Goal: Use online tool/utility: Utilize a website feature to perform a specific function

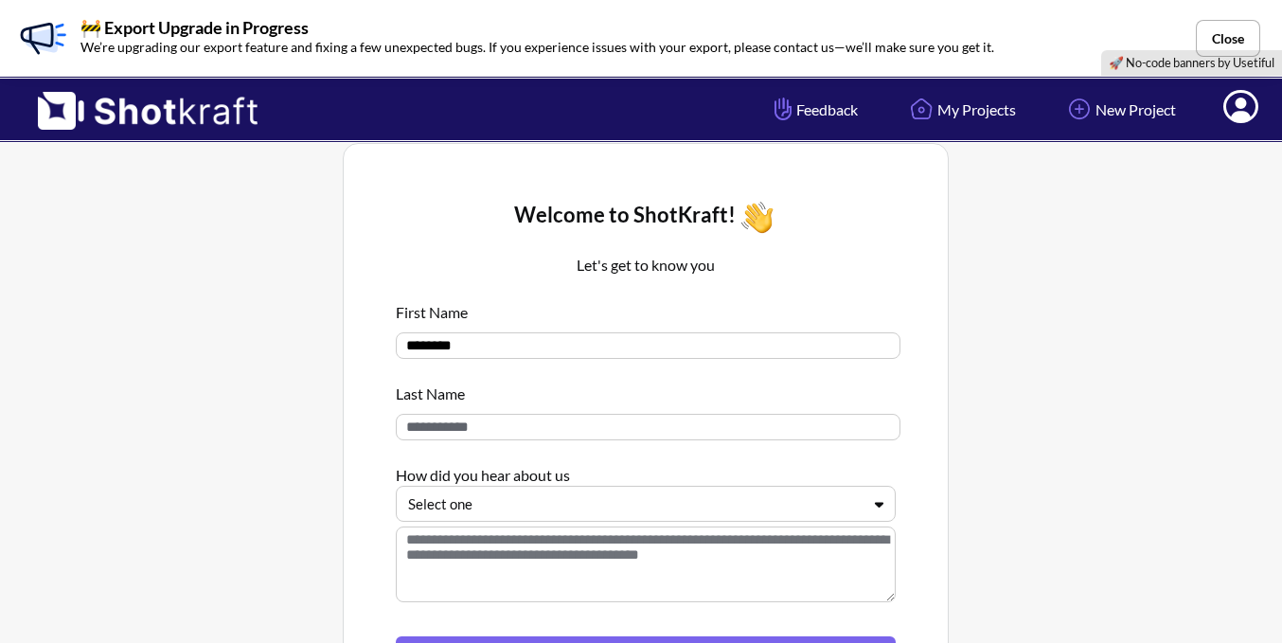
scroll to position [95, 0]
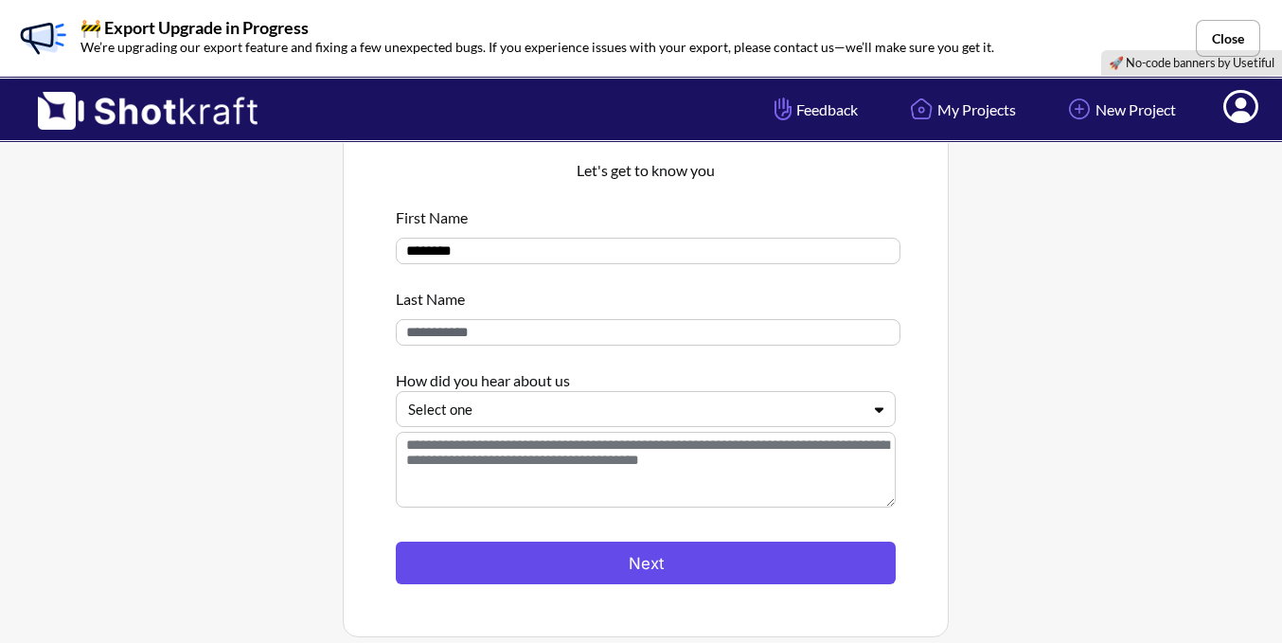
click at [569, 567] on button "Next" at bounding box center [646, 563] width 500 height 43
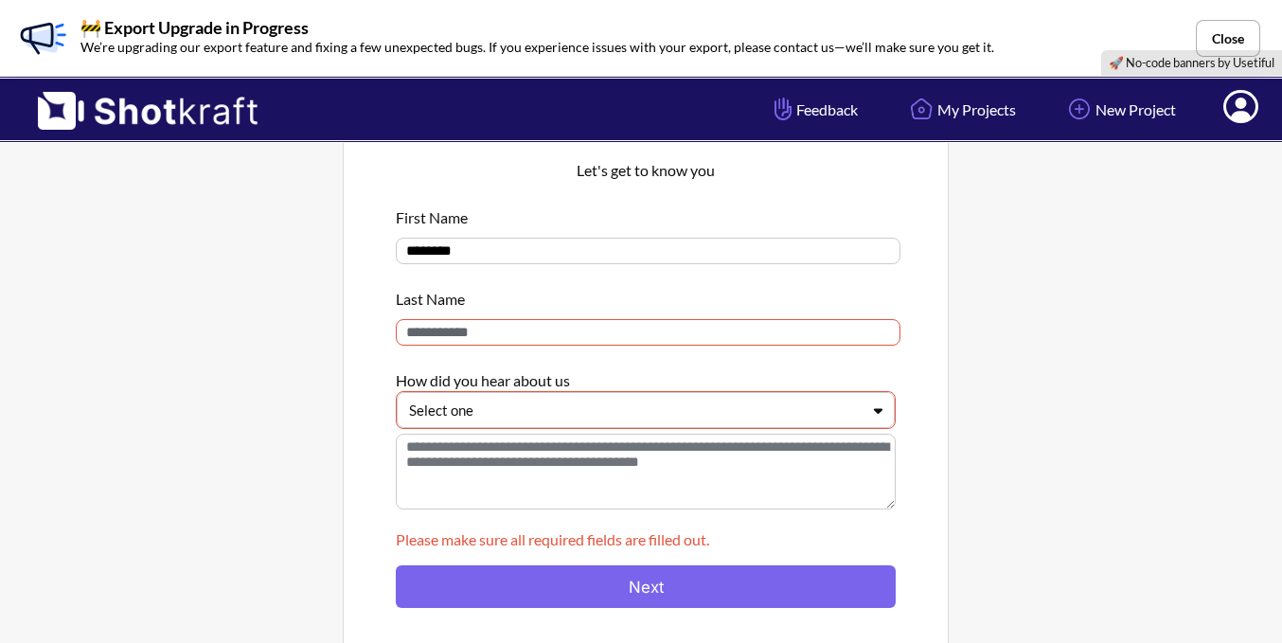
click at [499, 346] on input at bounding box center [648, 332] width 505 height 27
type input "***"
click at [603, 418] on div at bounding box center [634, 411] width 451 height 22
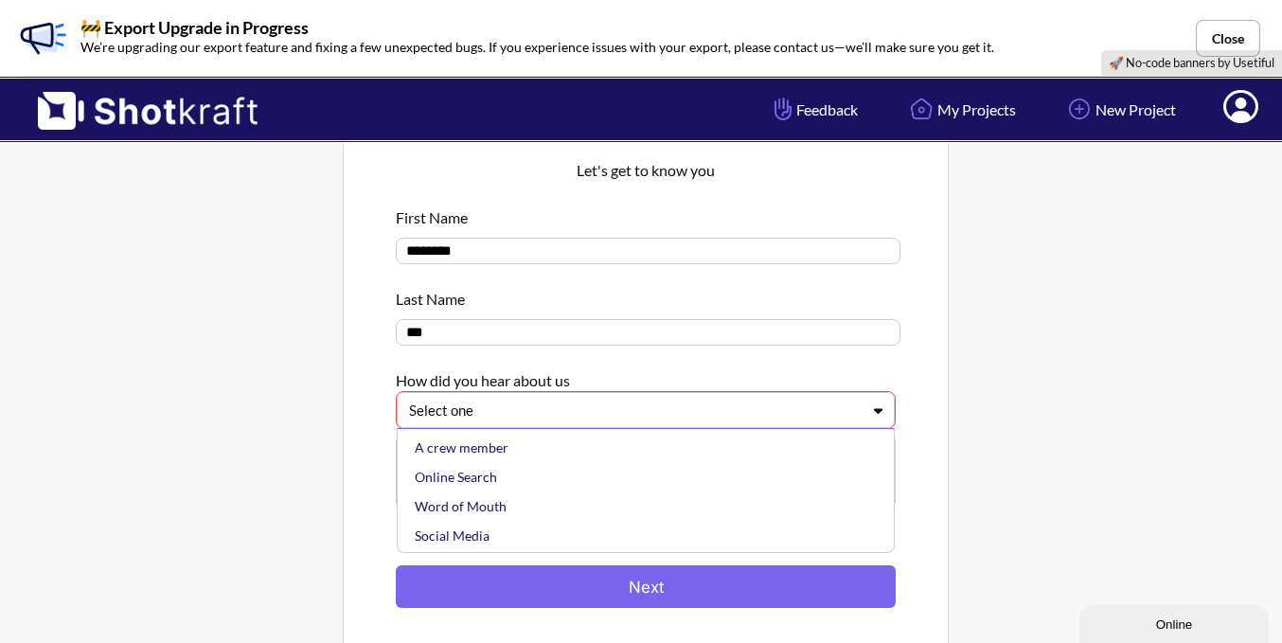
click at [880, 414] on icon at bounding box center [878, 411] width 9 height 6
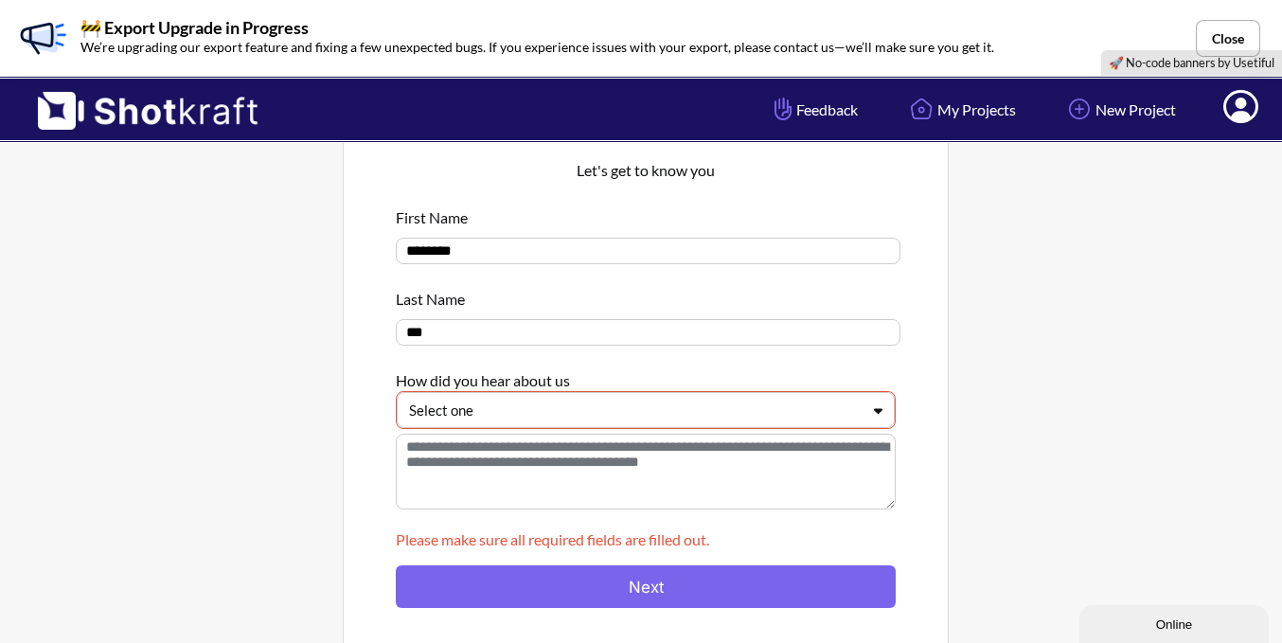
scroll to position [189, 0]
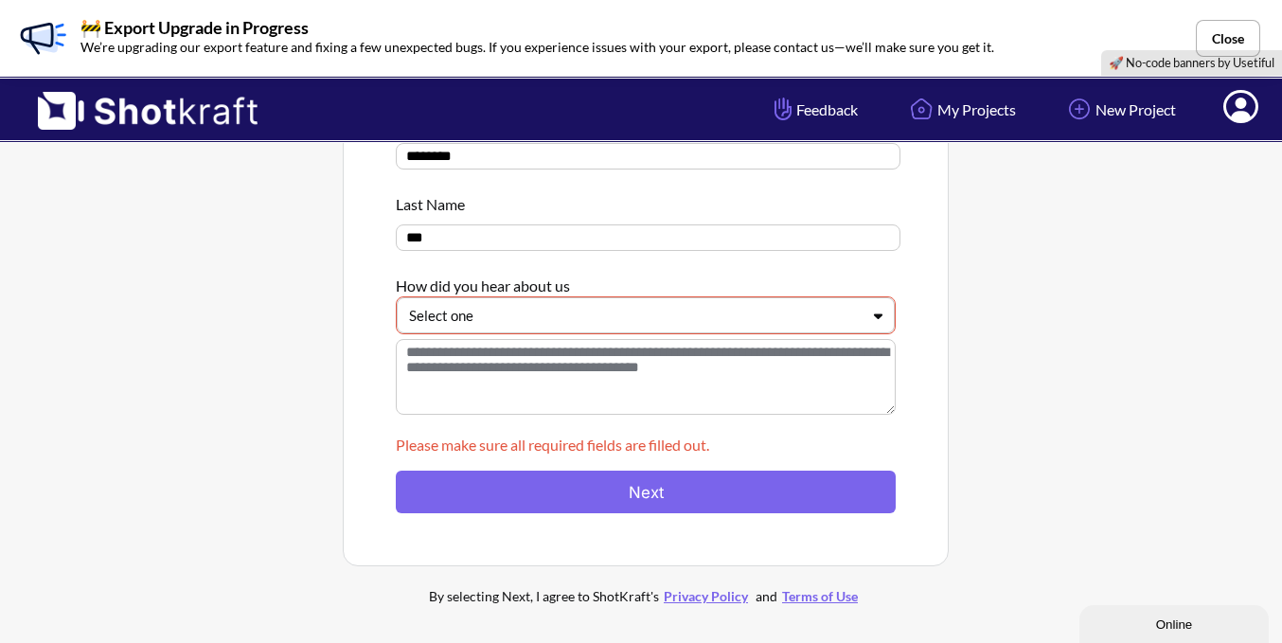
click at [874, 320] on icon at bounding box center [877, 316] width 27 height 14
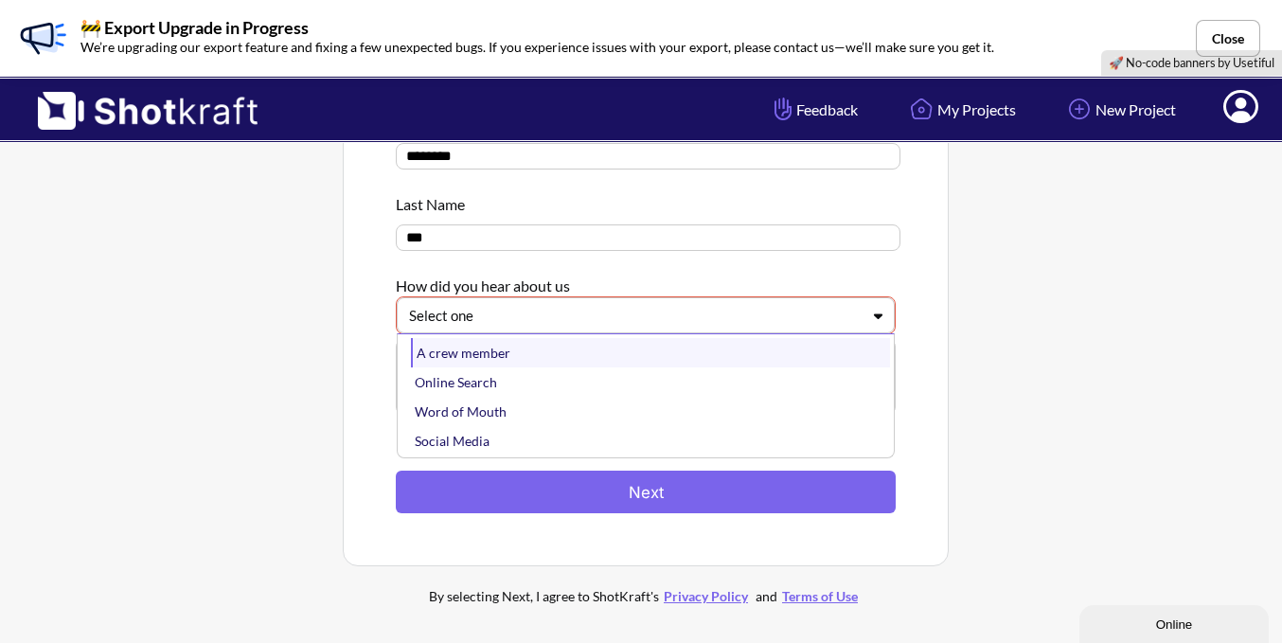
click at [451, 358] on div "A crew member" at bounding box center [650, 352] width 479 height 29
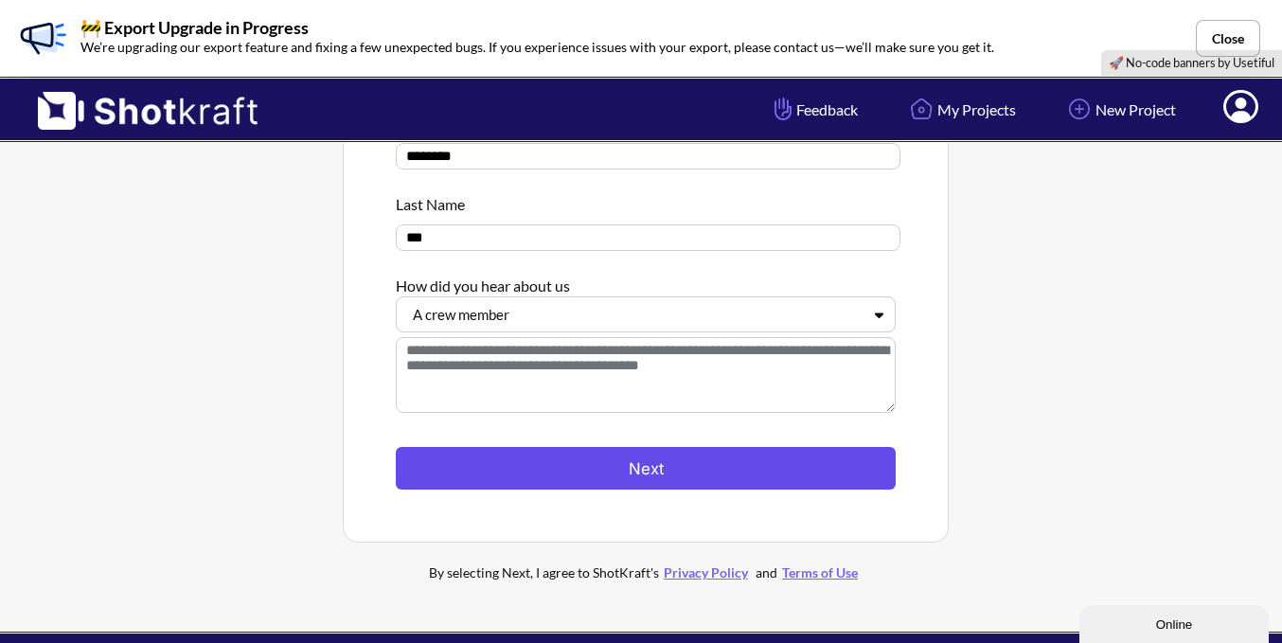
click at [562, 462] on button "Next" at bounding box center [646, 468] width 500 height 43
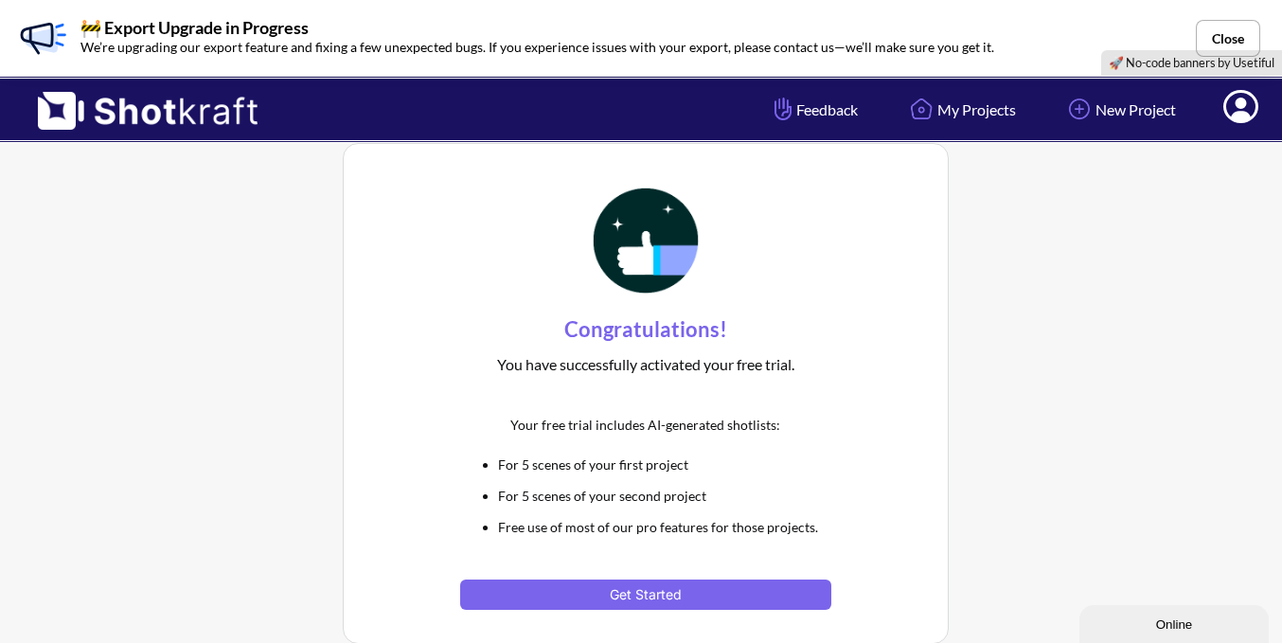
scroll to position [95, 0]
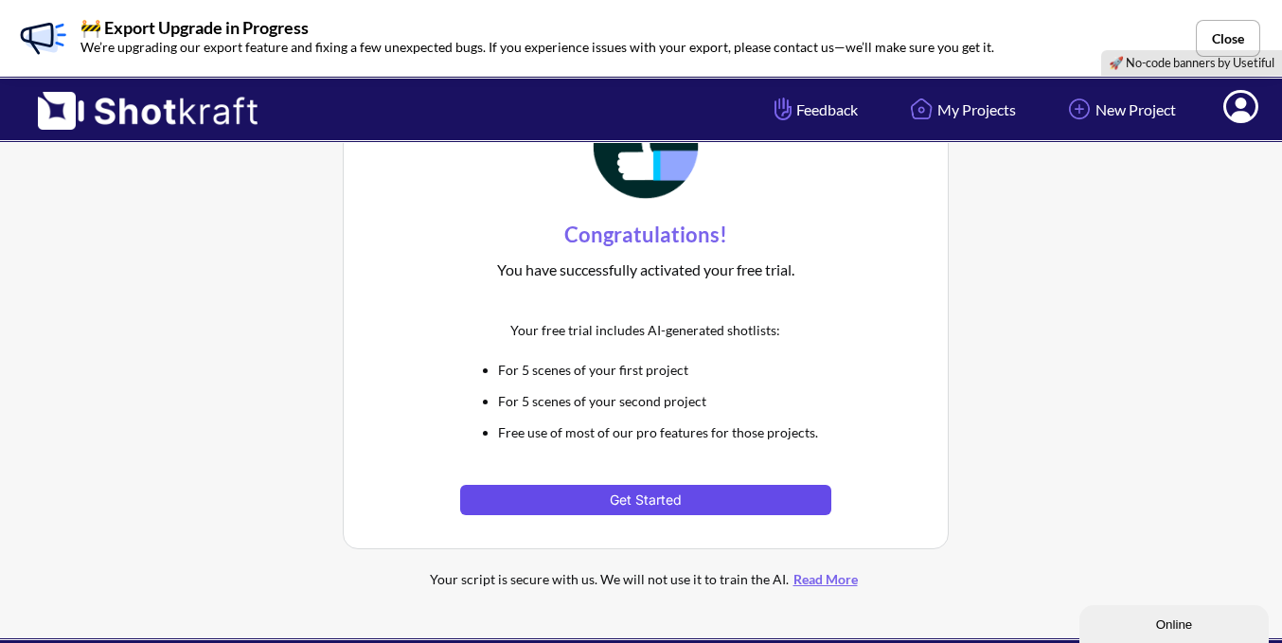
click at [646, 503] on button "Get Started" at bounding box center [645, 500] width 370 height 30
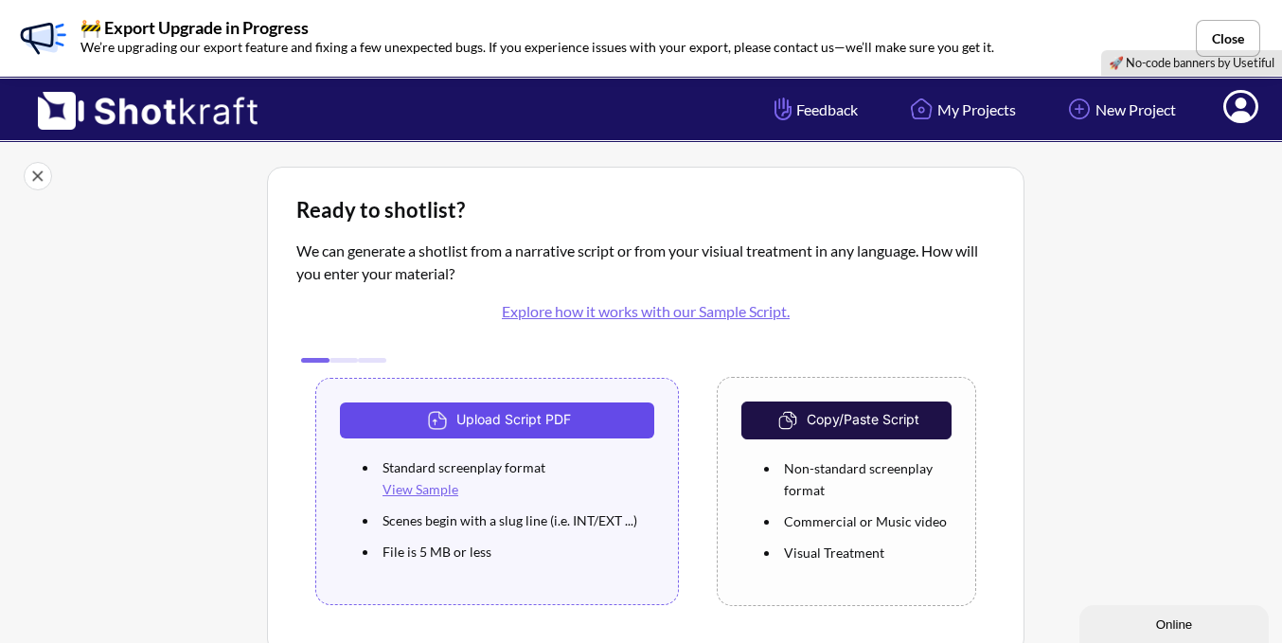
click at [579, 405] on button "Upload Script PDF" at bounding box center [497, 420] width 314 height 36
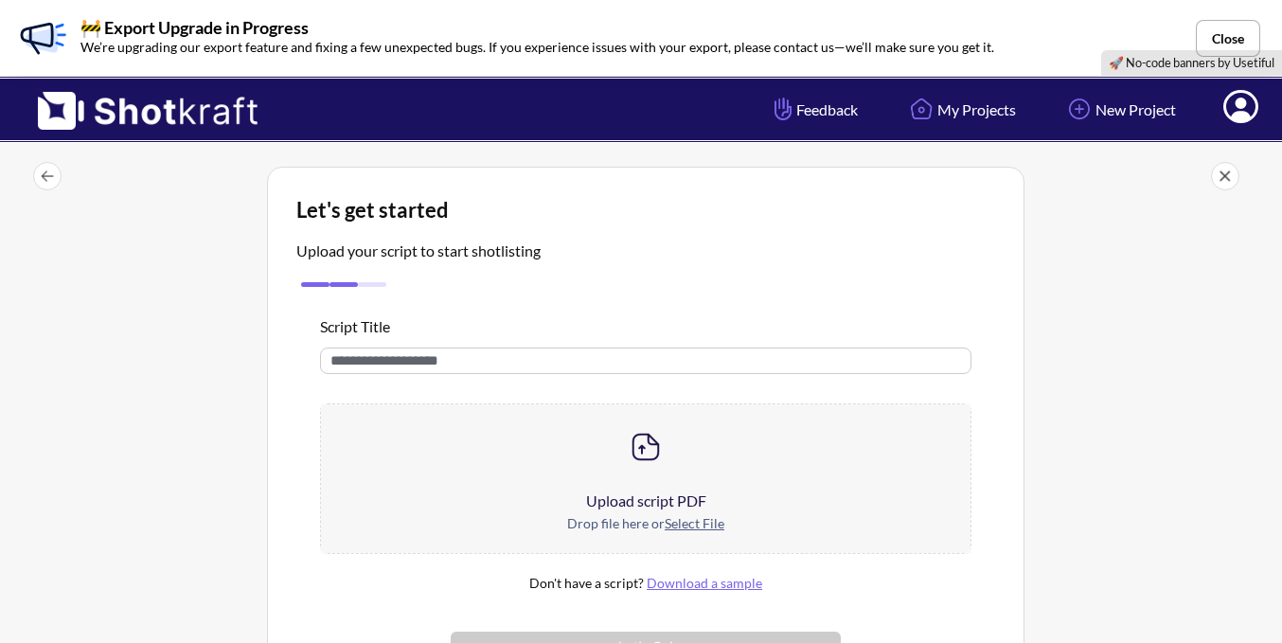
scroll to position [95, 0]
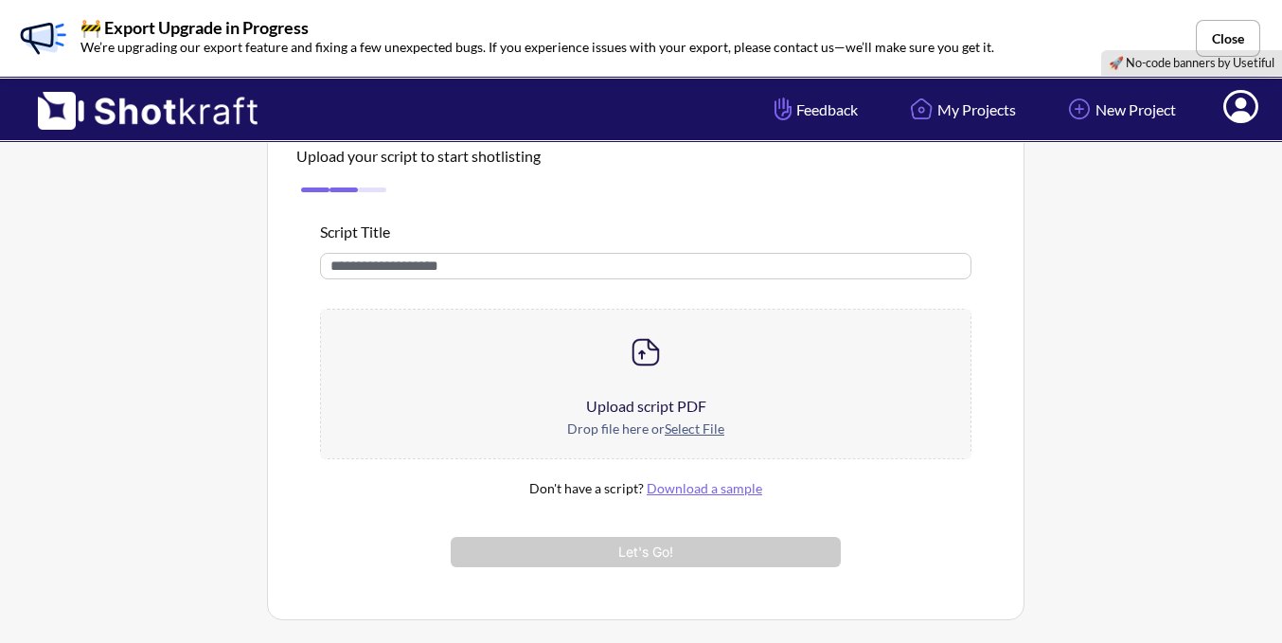
click at [688, 430] on u "Select File" at bounding box center [695, 428] width 60 height 16
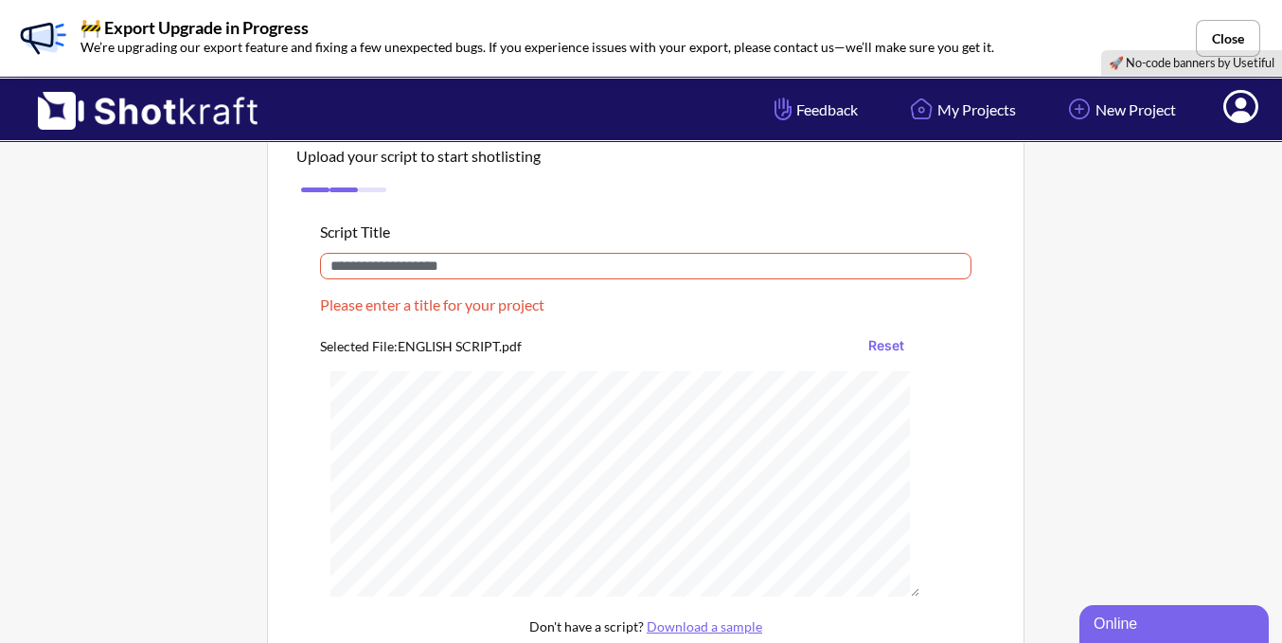
scroll to position [0, 0]
click at [524, 279] on input "text" at bounding box center [645, 266] width 651 height 27
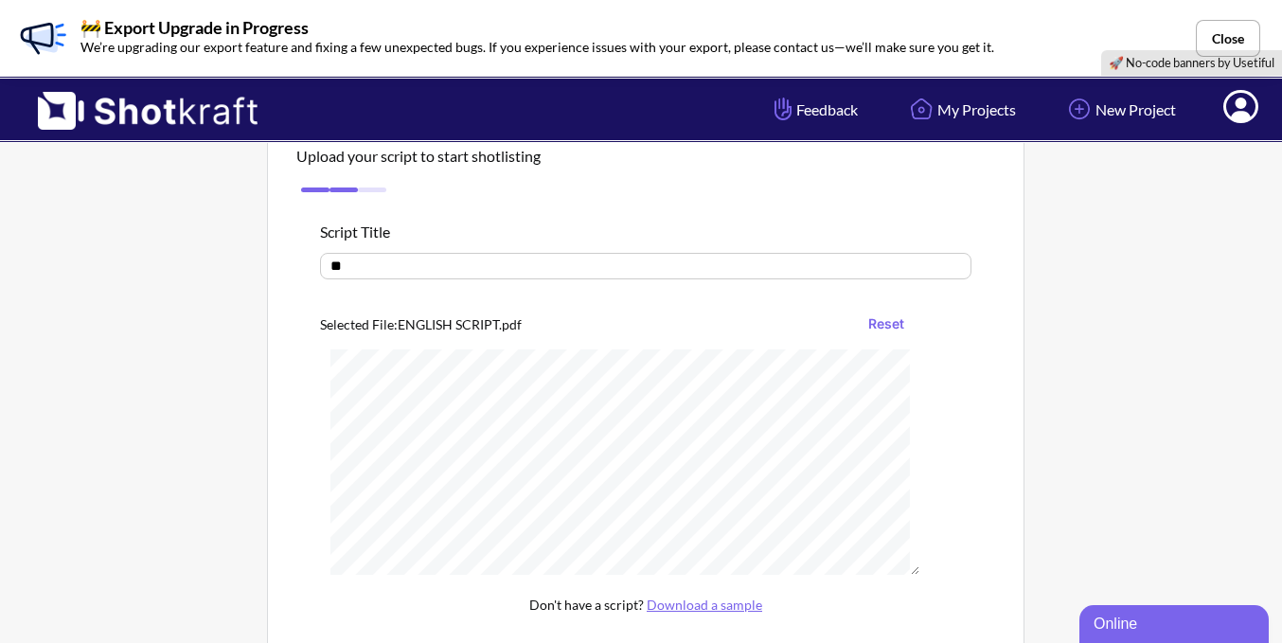
type input "*"
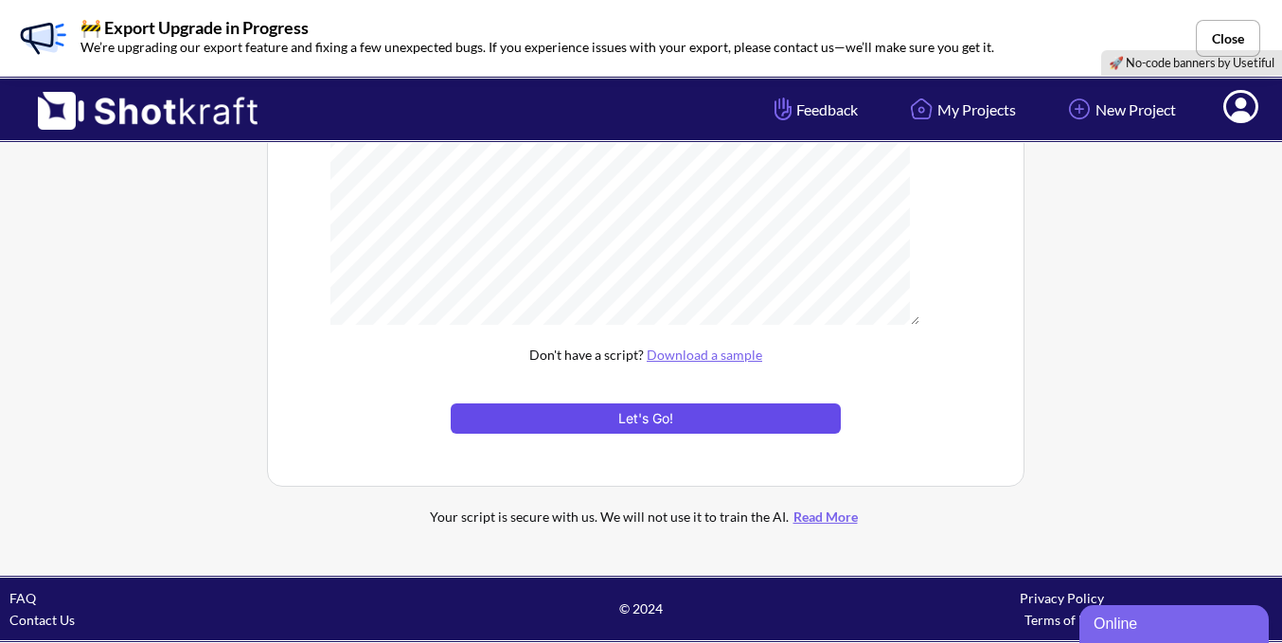
type input "*******"
click at [711, 427] on button "Let's Go!" at bounding box center [646, 418] width 390 height 30
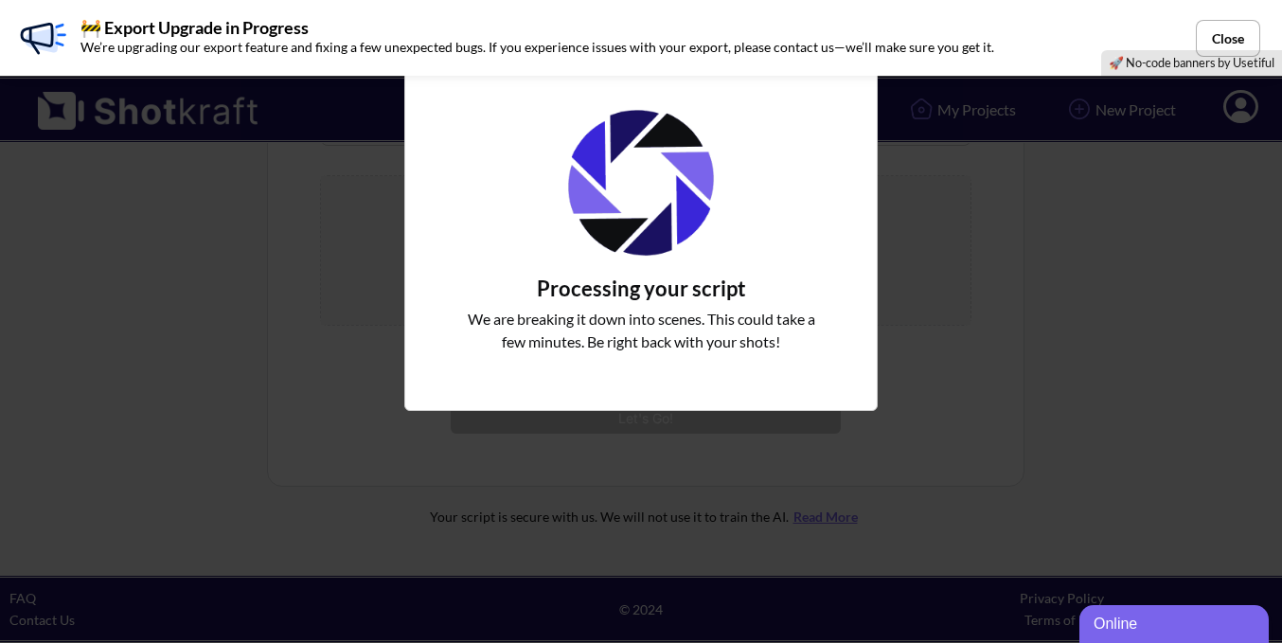
scroll to position [230, 0]
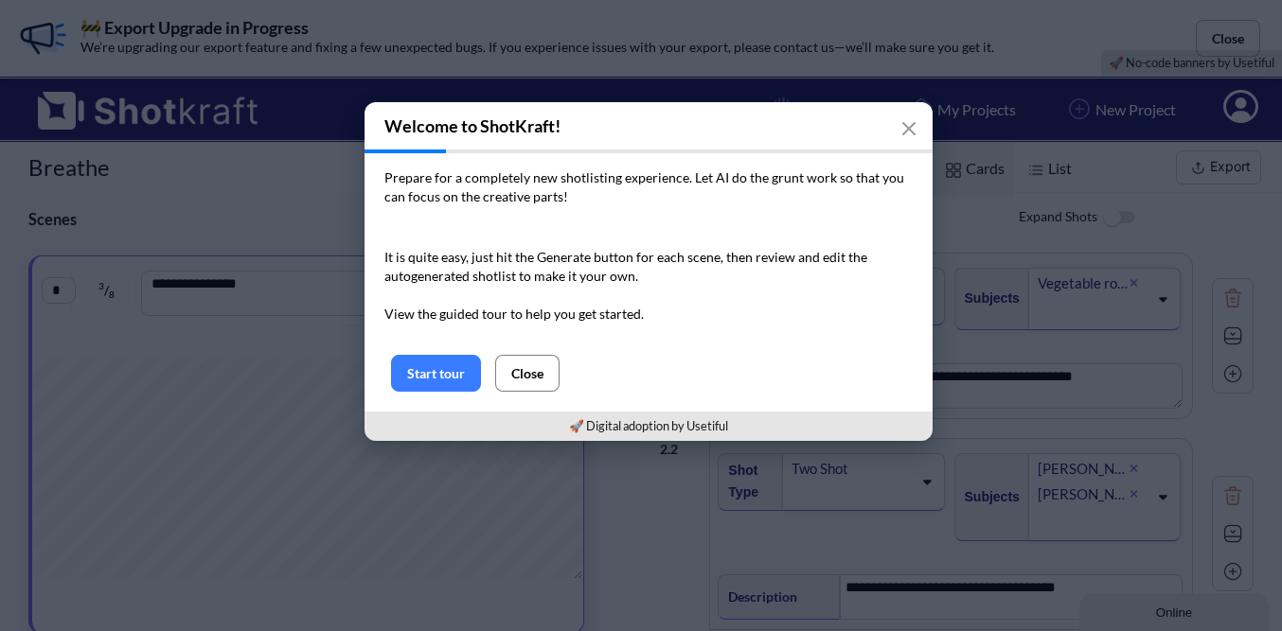
click at [530, 382] on button "Close" at bounding box center [527, 373] width 64 height 37
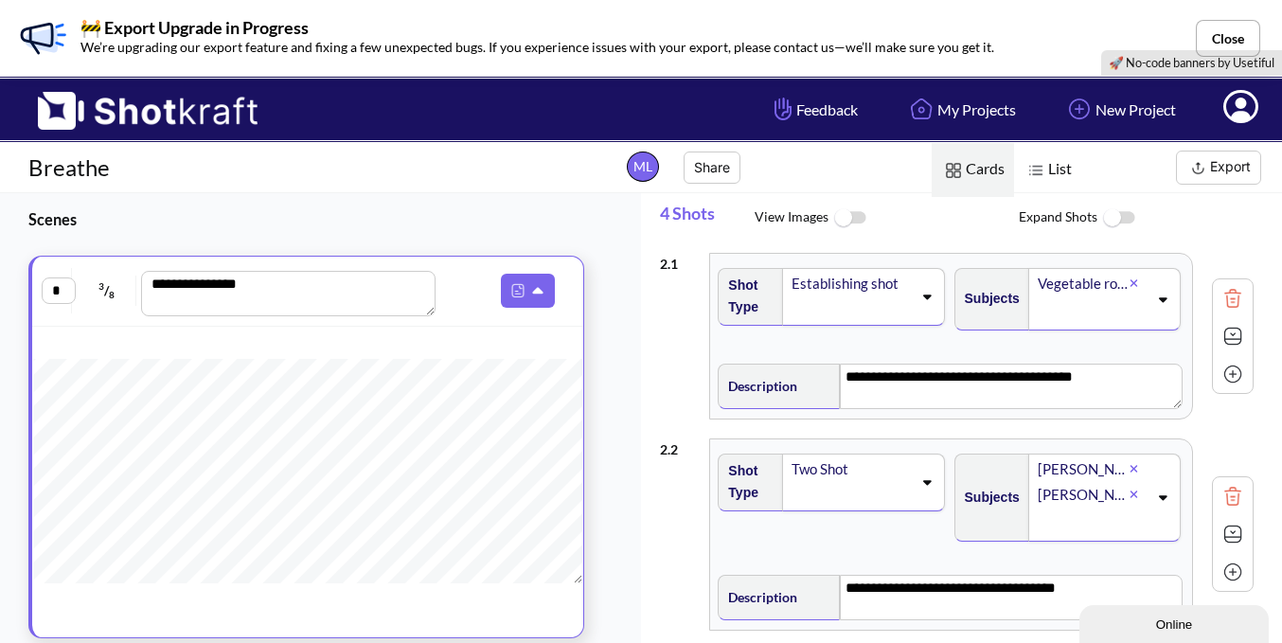
click at [841, 208] on img at bounding box center [849, 218] width 43 height 41
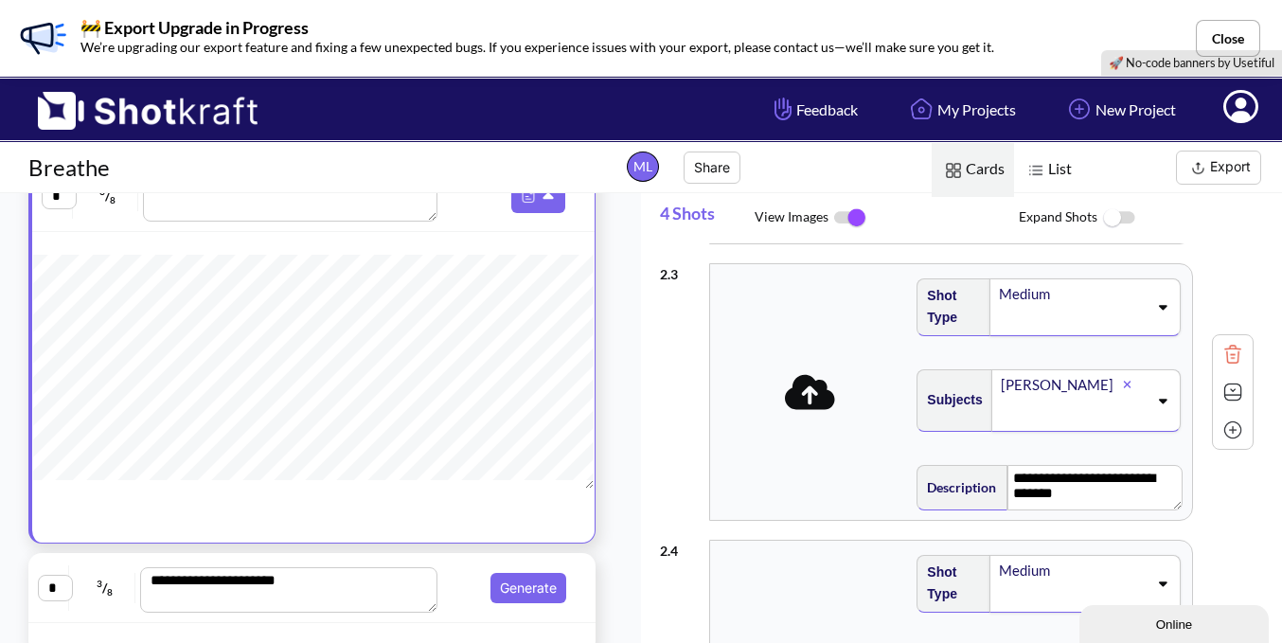
scroll to position [189, 0]
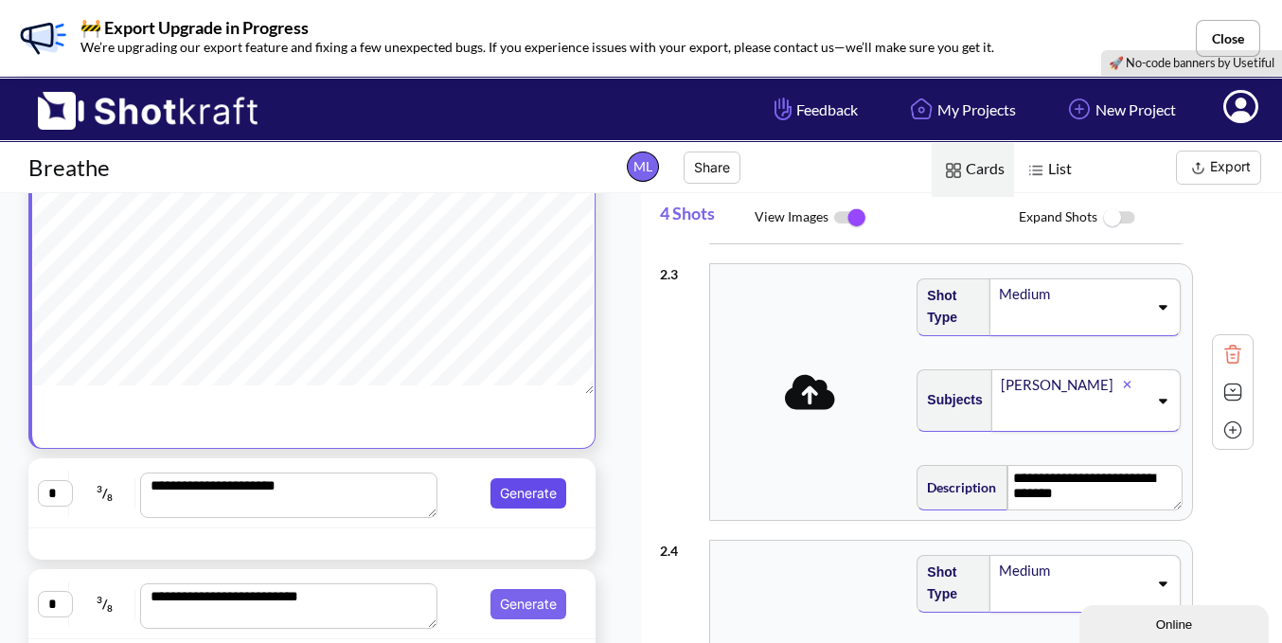
click at [522, 497] on button "Generate" at bounding box center [528, 493] width 76 height 30
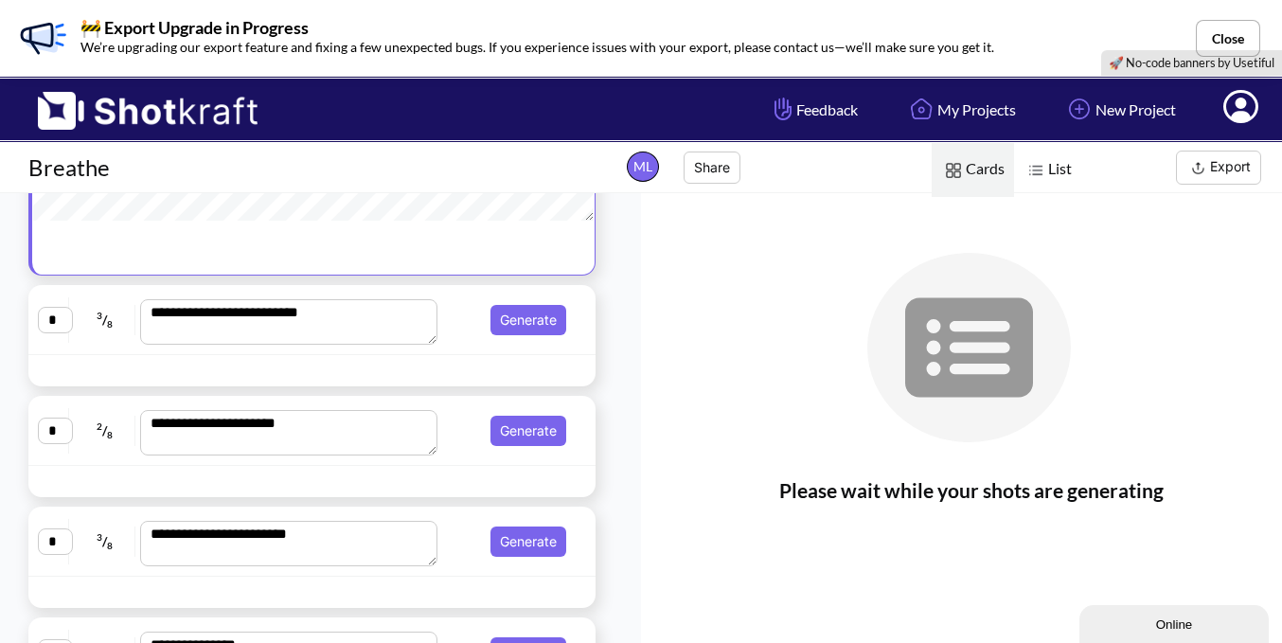
scroll to position [379, 0]
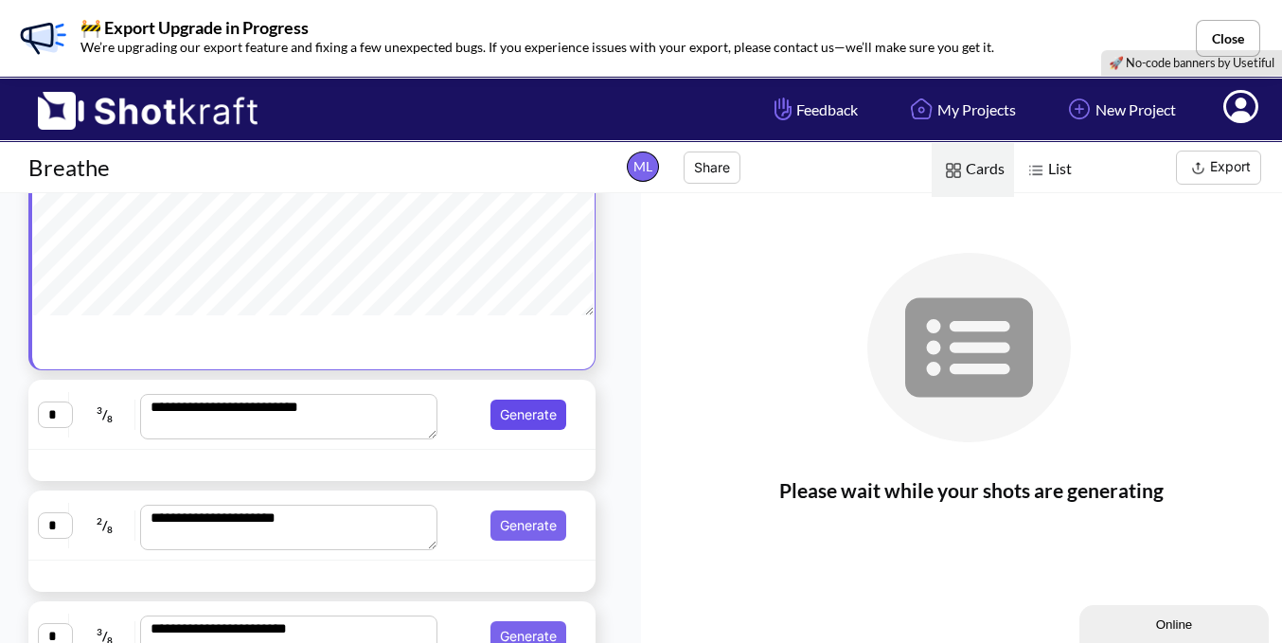
click at [536, 409] on button "Generate" at bounding box center [528, 415] width 76 height 30
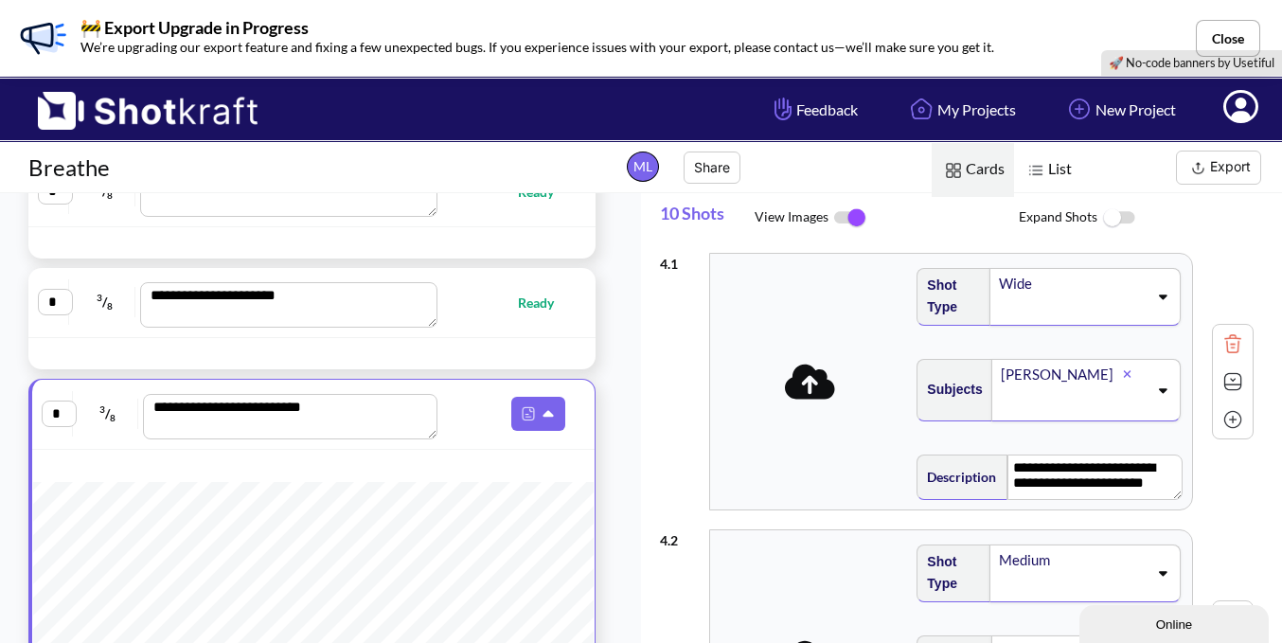
scroll to position [0, 0]
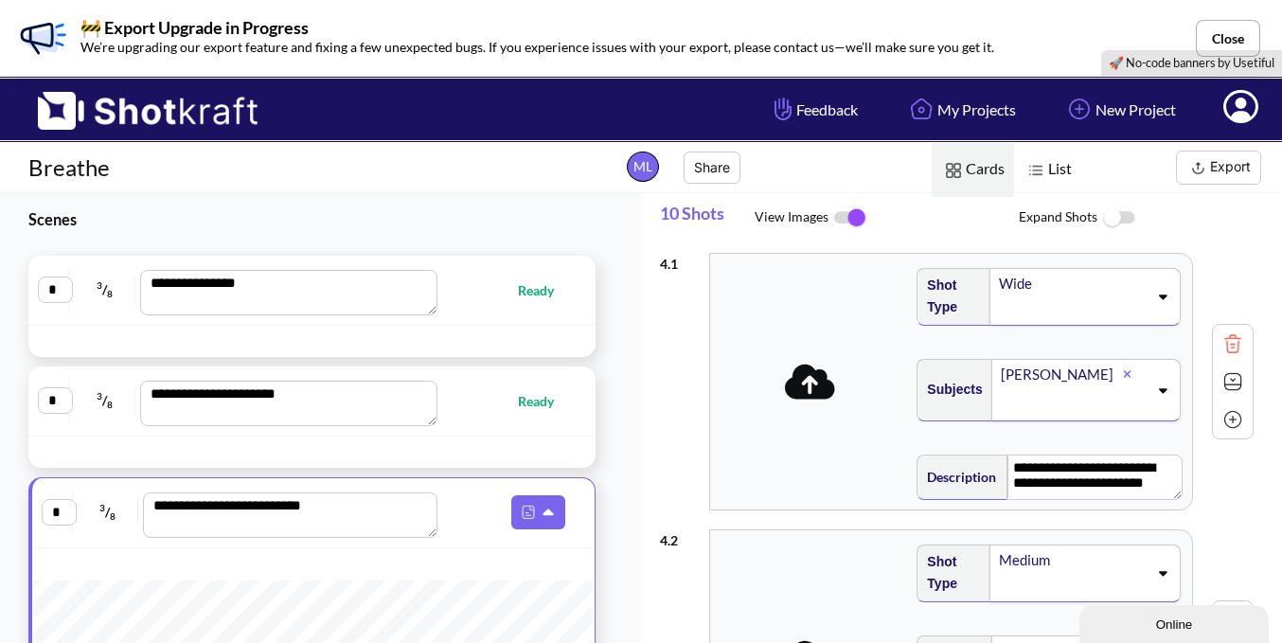
click at [488, 297] on span "Ready" at bounding box center [509, 290] width 130 height 22
type textarea "**********"
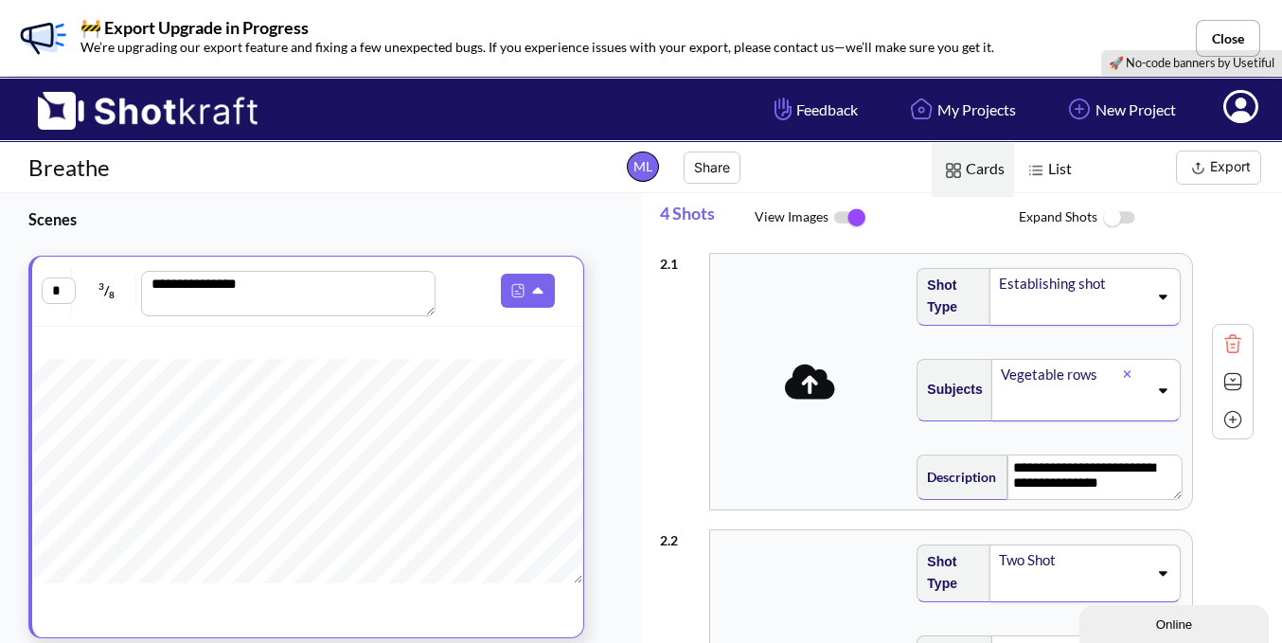
click at [1237, 171] on button "Export" at bounding box center [1218, 168] width 85 height 34
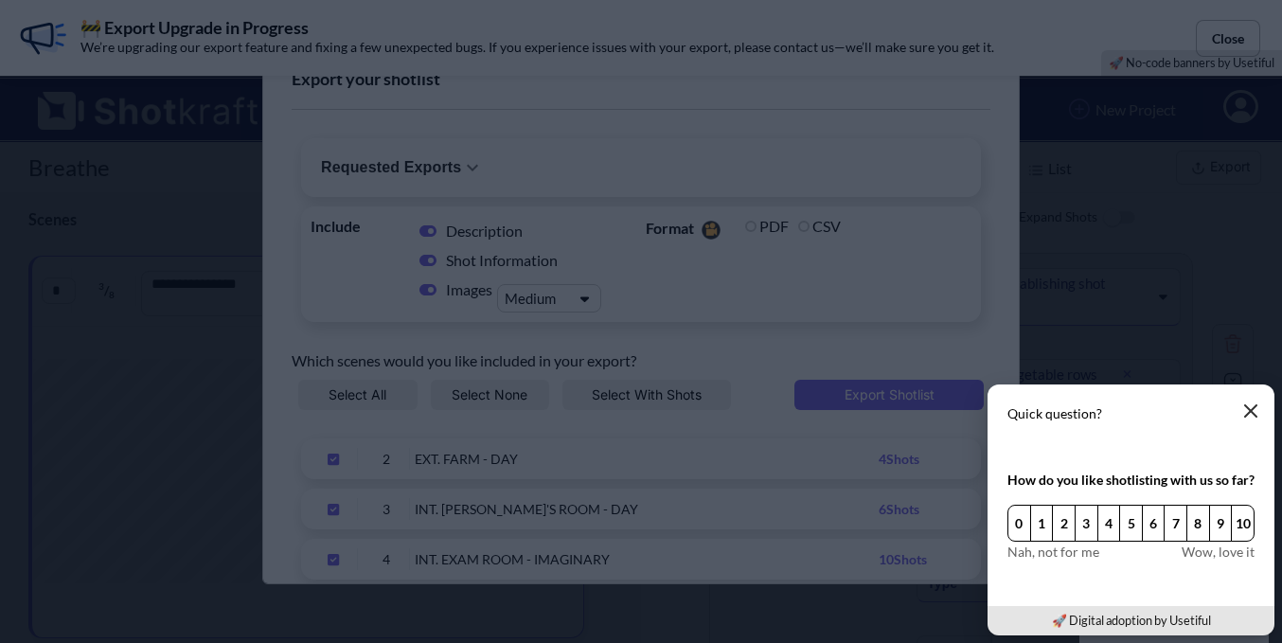
click at [1243, 404] on icon "button" at bounding box center [1250, 410] width 15 height 15
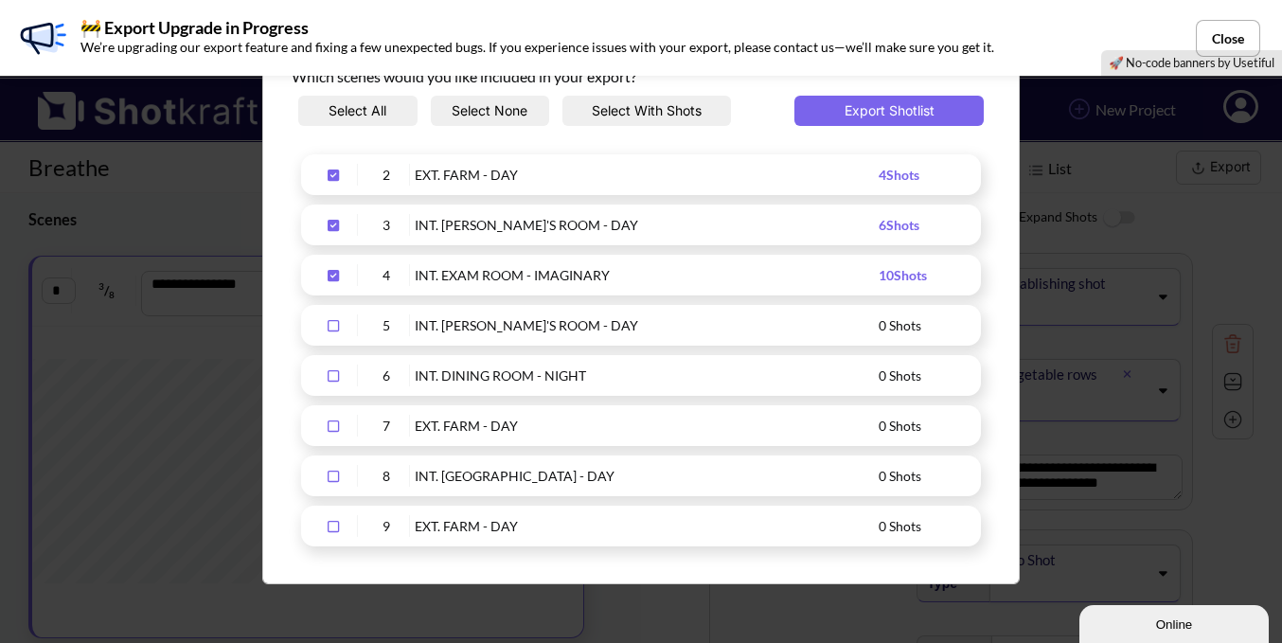
scroll to position [95, 0]
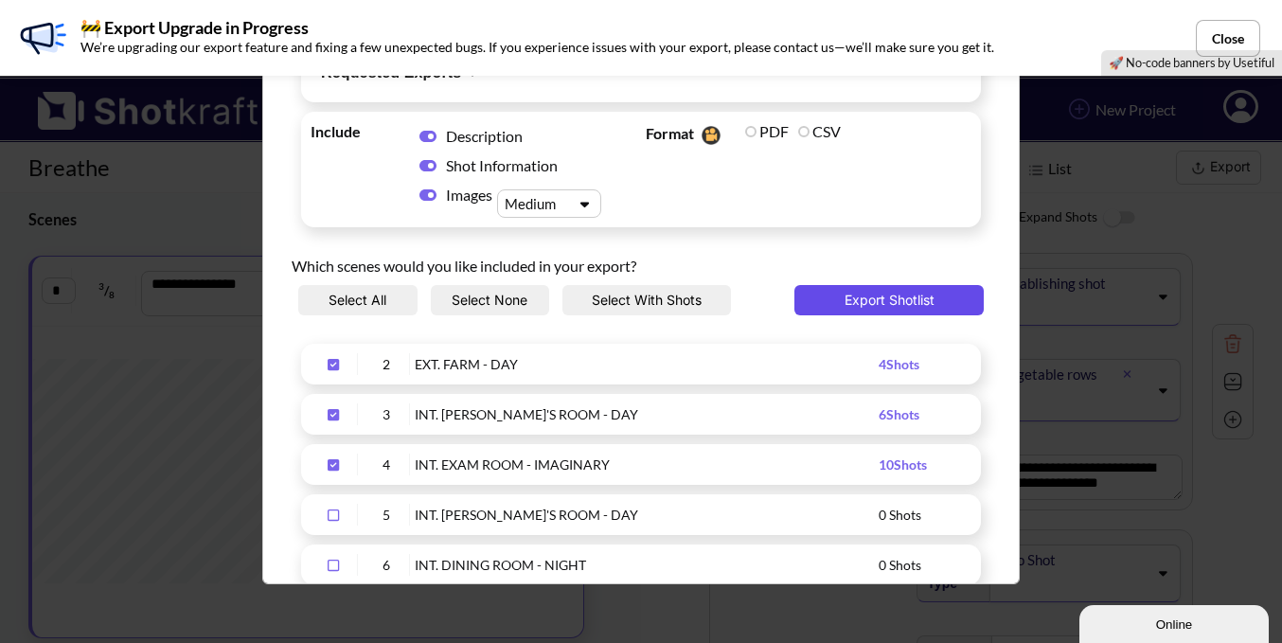
click at [819, 288] on button "Export Shotlist" at bounding box center [888, 300] width 189 height 30
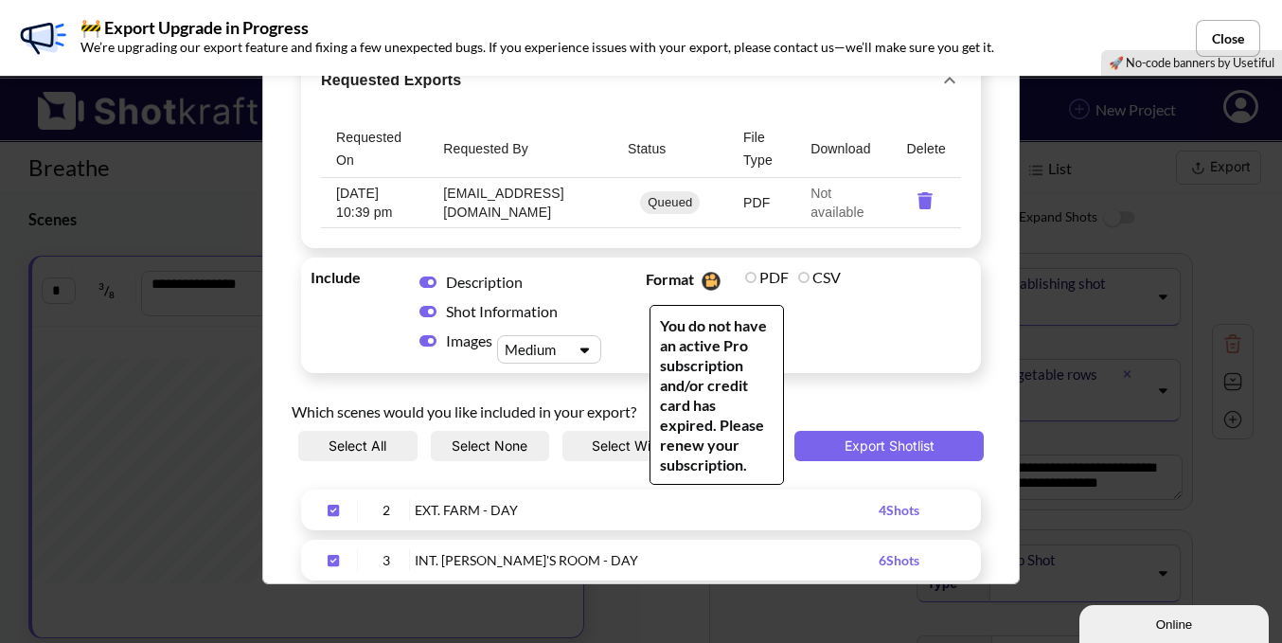
click at [751, 274] on label "PDF" at bounding box center [767, 277] width 44 height 18
click at [747, 275] on label "PDF" at bounding box center [767, 277] width 44 height 18
click at [745, 275] on label "PDF" at bounding box center [767, 277] width 44 height 18
click at [745, 278] on label "PDF" at bounding box center [767, 277] width 44 height 18
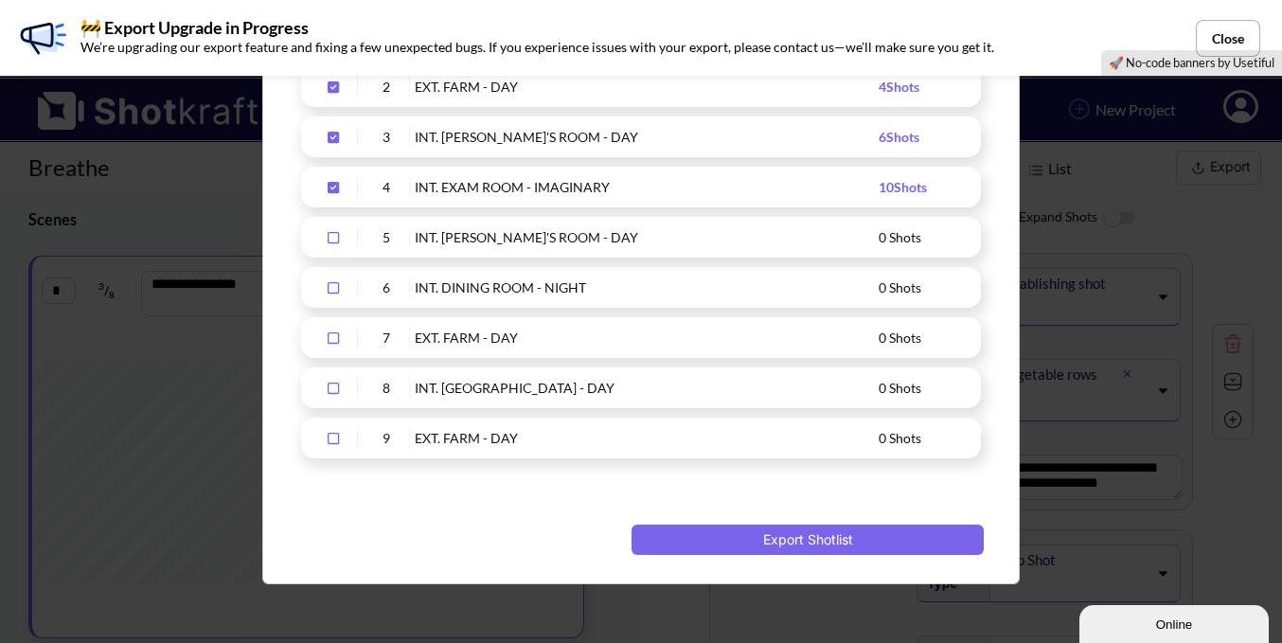
scroll to position [72, 0]
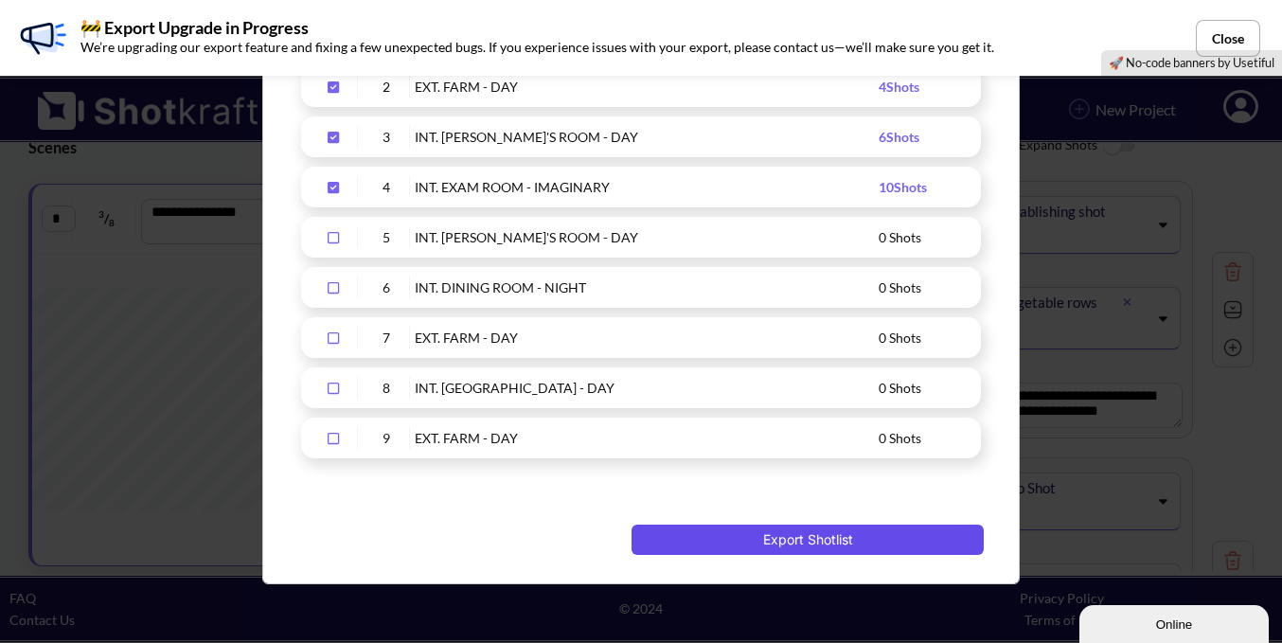
click at [796, 536] on button "Export Shotlist" at bounding box center [807, 539] width 352 height 30
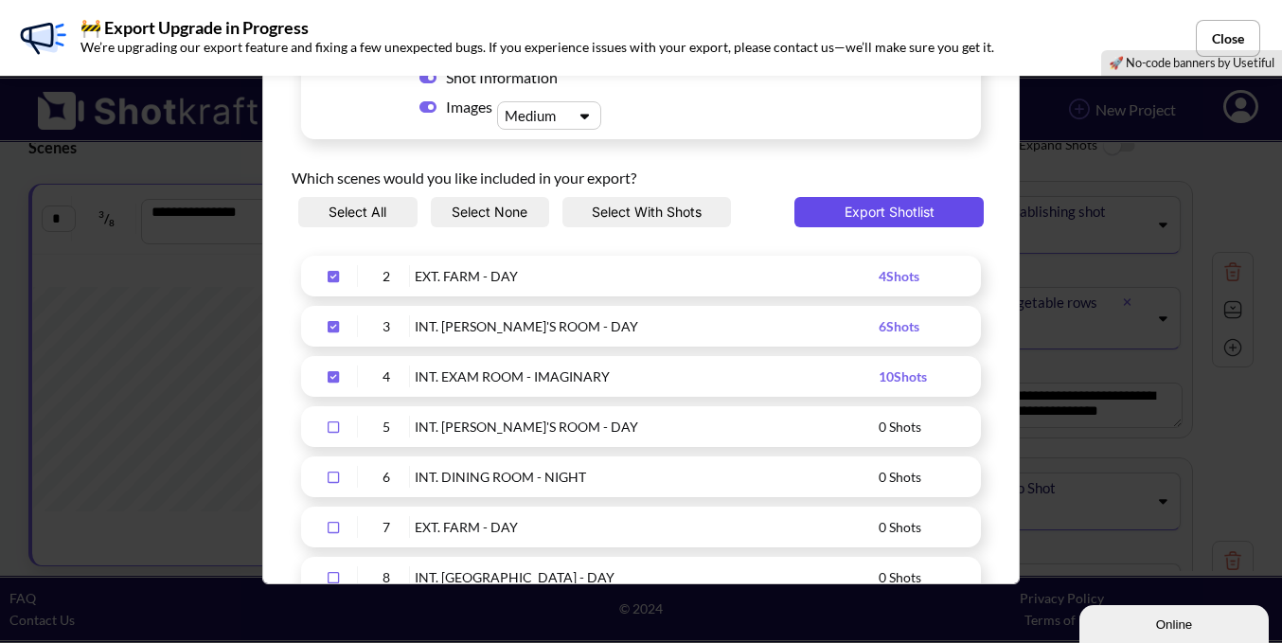
scroll to position [568, 0]
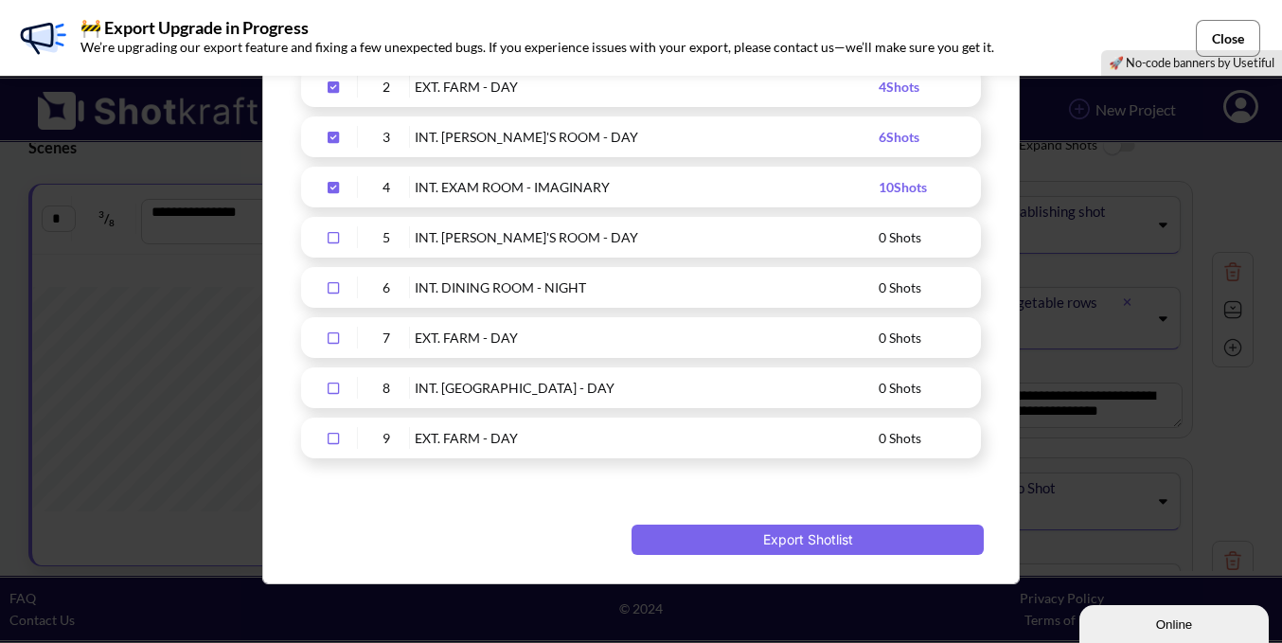
click at [1207, 34] on button "Close" at bounding box center [1228, 38] width 64 height 37
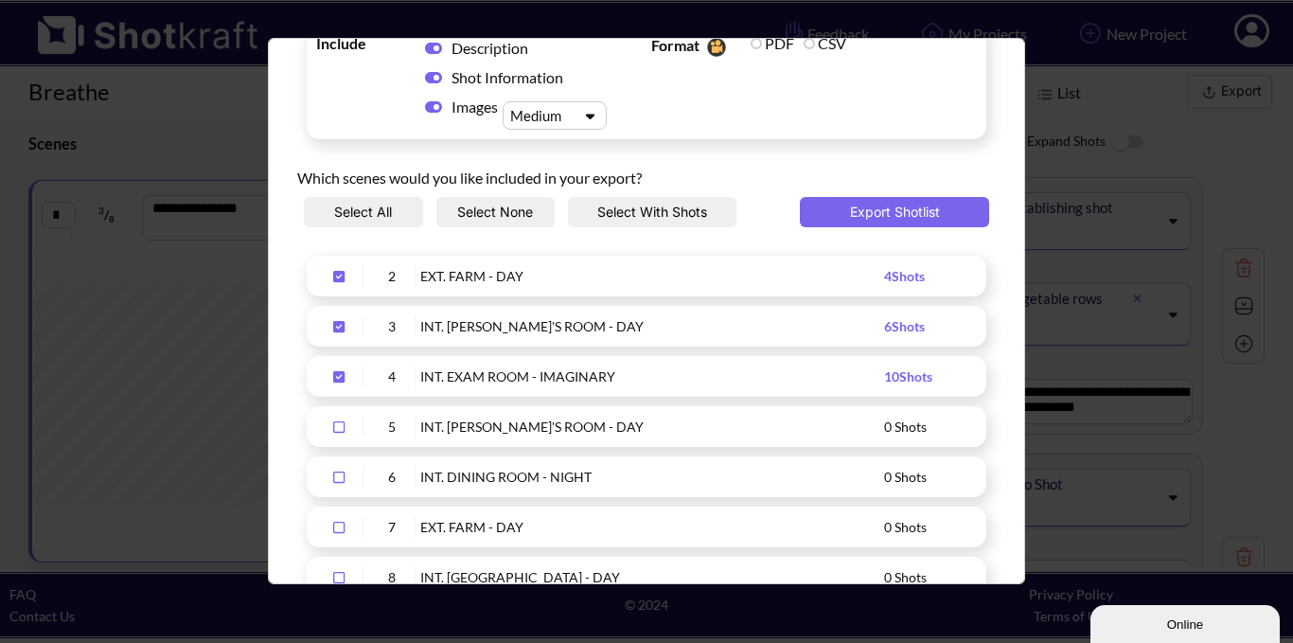
scroll to position [95, 0]
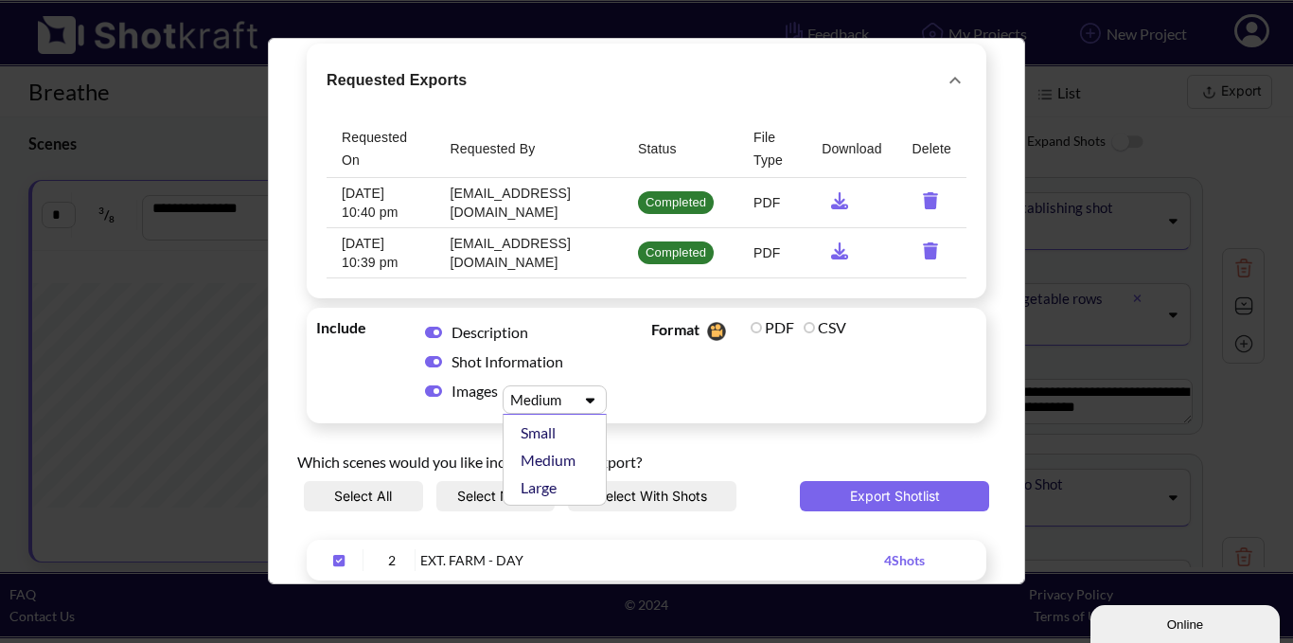
click at [585, 395] on icon "Upload Script" at bounding box center [590, 400] width 27 height 14
click at [637, 405] on span "Include Description Shot Information Images Medium" at bounding box center [478, 365] width 335 height 106
click at [830, 204] on icon "requested-exports" at bounding box center [840, 200] width 36 height 17
